Goal: Transaction & Acquisition: Purchase product/service

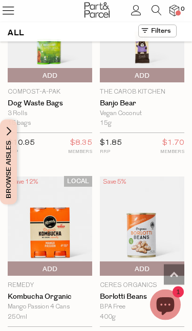
scroll to position [882, 0]
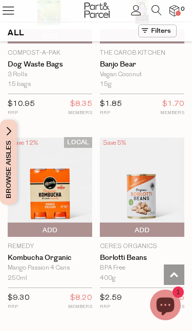
click at [8, 131] on span "Browse Aisles" at bounding box center [8, 162] width 11 height 85
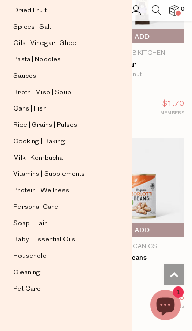
scroll to position [239, 0]
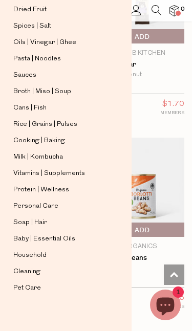
click at [32, 272] on span "Cleaning" at bounding box center [26, 271] width 27 height 12
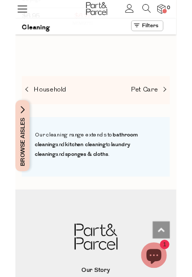
scroll to position [1344, 0]
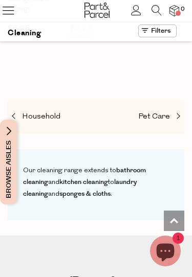
click at [14, 132] on span "Browse Aisles" at bounding box center [8, 162] width 11 height 85
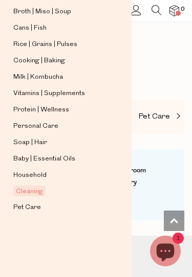
scroll to position [319, 0]
click at [39, 173] on span "Household" at bounding box center [29, 175] width 33 height 12
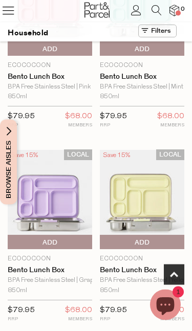
scroll to position [482, 0]
click at [8, 129] on span "Browse Aisles" at bounding box center [8, 162] width 11 height 85
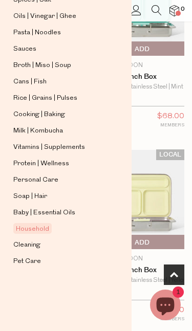
scroll to position [265, 0]
click at [27, 240] on span "Cleaning" at bounding box center [26, 245] width 27 height 12
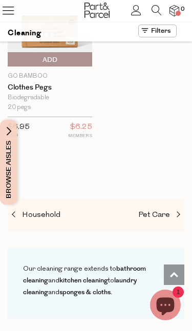
click at [25, 211] on span "Household" at bounding box center [41, 215] width 38 height 8
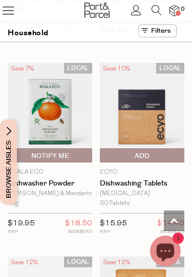
scroll to position [2503, 0]
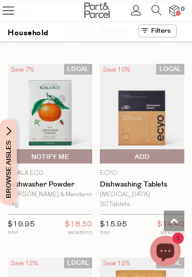
click at [165, 180] on link "Dishwashing Tablets" at bounding box center [142, 184] width 84 height 9
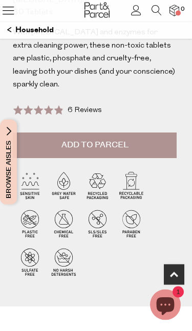
scroll to position [345, 0]
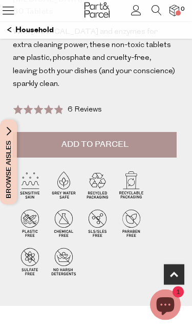
click at [6, 18] on link at bounding box center [8, 14] width 14 height 11
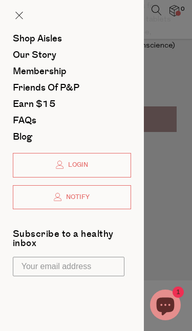
scroll to position [-3, 0]
click at [182, 49] on div at bounding box center [96, 165] width 192 height 331
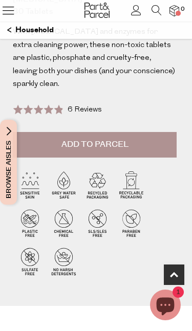
scroll to position [0, 0]
click at [21, 12] on div at bounding box center [97, 10] width 192 height 21
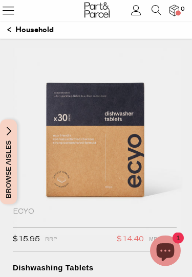
scroll to position [53, 0]
